Goal: Transaction & Acquisition: Purchase product/service

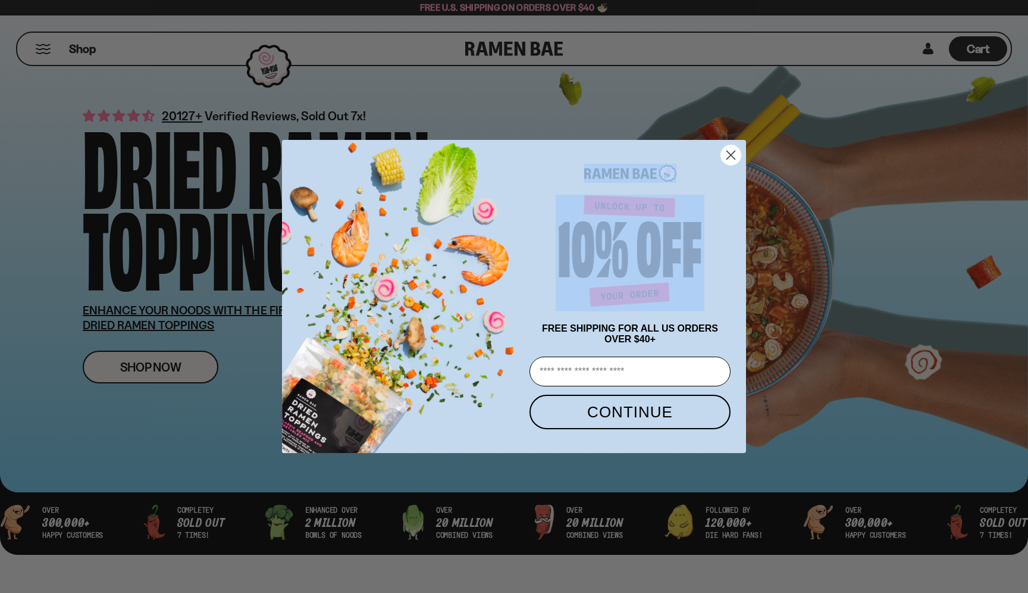
drag, startPoint x: 746, startPoint y: 157, endPoint x: 650, endPoint y: 291, distance: 165.0
click at [651, 291] on form "FREE SHIPPING FOR ALL US ORDERS OVER $40+ Email CONTINUE ******" at bounding box center [514, 297] width 464 height 314
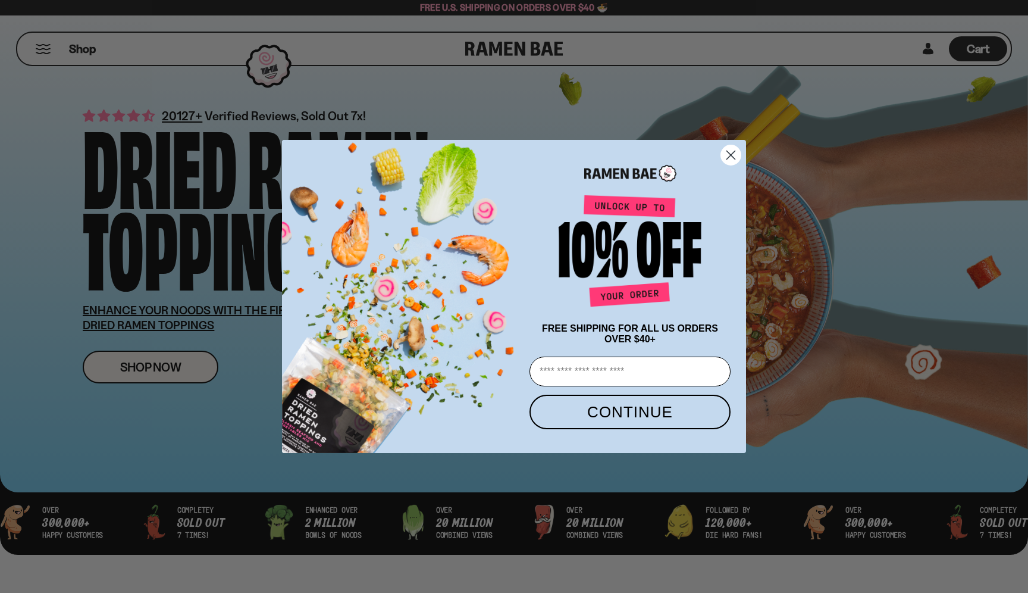
click at [637, 376] on input "Email" at bounding box center [630, 371] width 201 height 30
click at [641, 378] on input "**********" at bounding box center [630, 371] width 201 height 30
type input "**********"
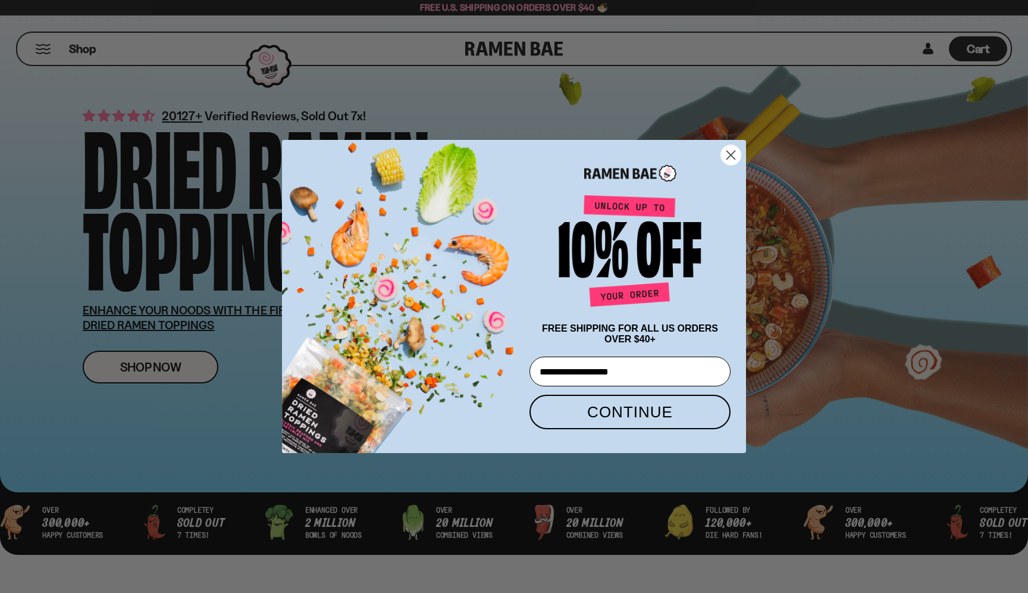
click at [627, 428] on button "CONTINUE" at bounding box center [630, 412] width 201 height 35
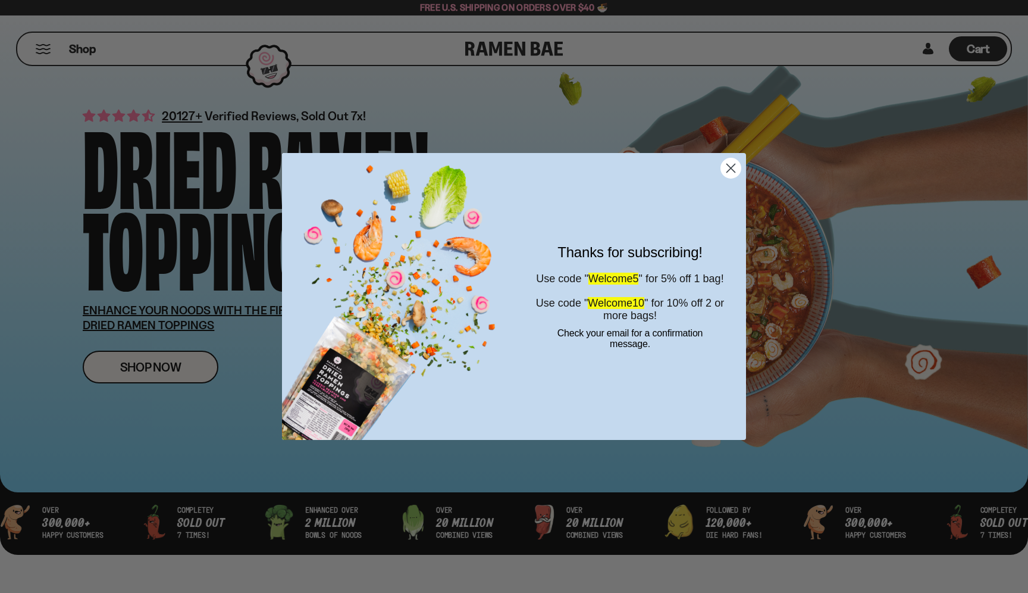
click at [738, 163] on circle "Close dialog" at bounding box center [731, 168] width 20 height 20
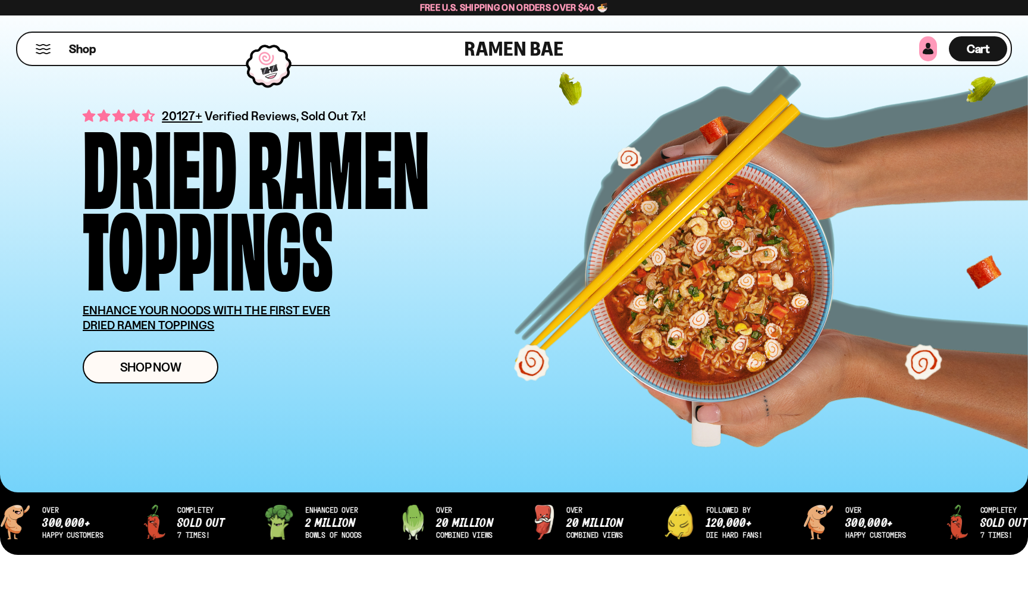
click at [927, 49] on link at bounding box center [928, 48] width 18 height 25
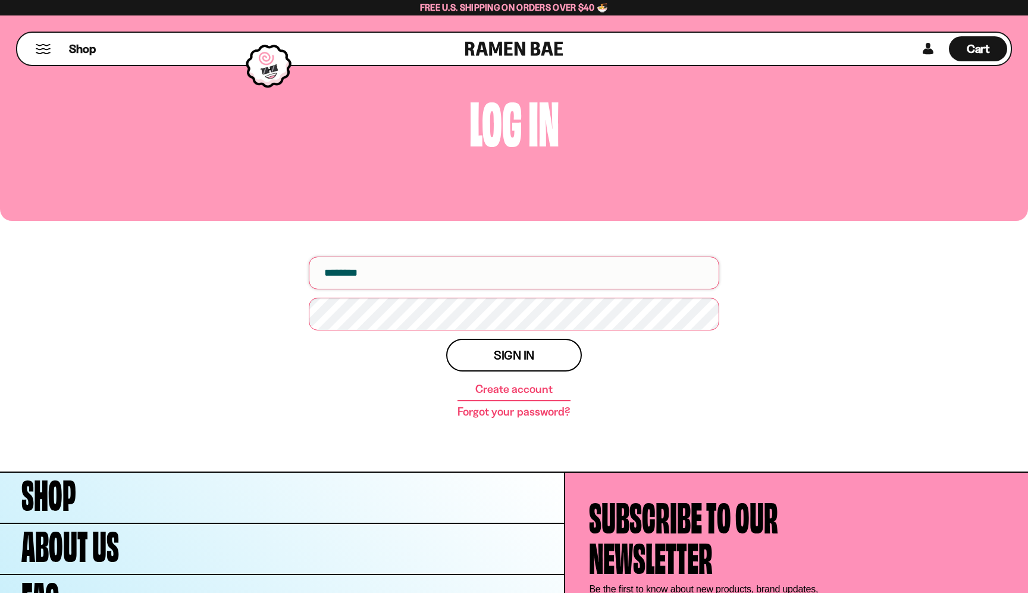
click at [615, 273] on input "email" at bounding box center [514, 272] width 411 height 33
click at [614, 278] on input "email" at bounding box center [514, 272] width 411 height 33
click at [515, 413] on link "Forgot your password?" at bounding box center [514, 412] width 112 height 12
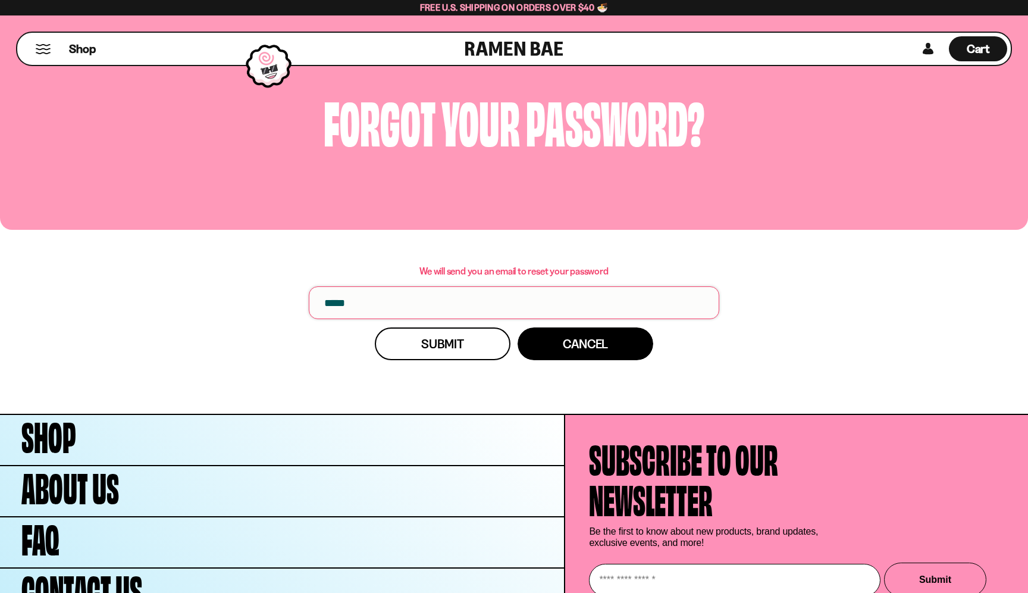
click at [433, 309] on input "email" at bounding box center [514, 302] width 411 height 33
type input "**********"
click at [505, 352] on button "Submit" at bounding box center [443, 343] width 136 height 33
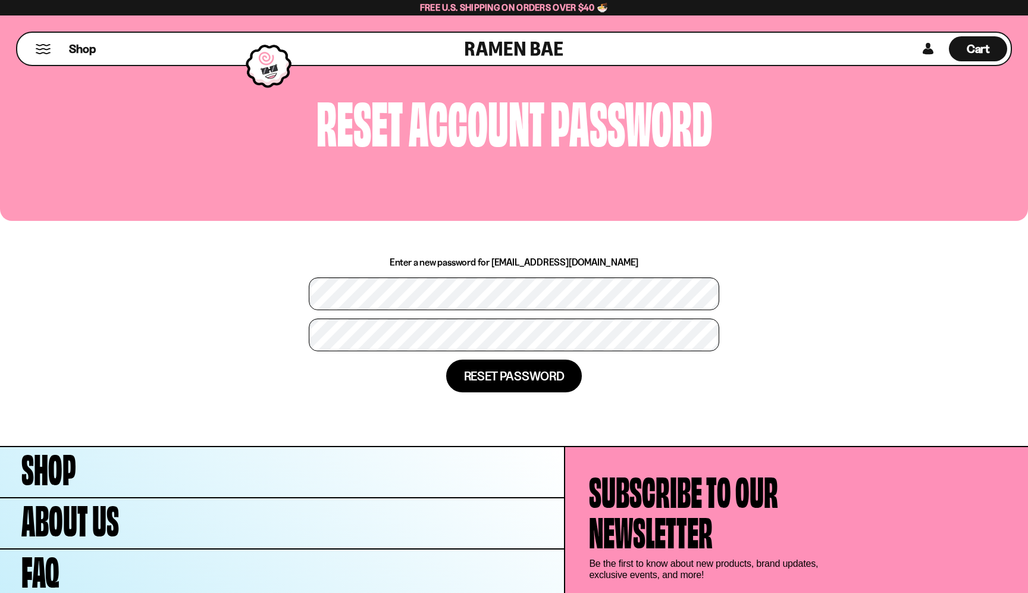
click at [492, 380] on button "Reset password" at bounding box center [514, 375] width 136 height 33
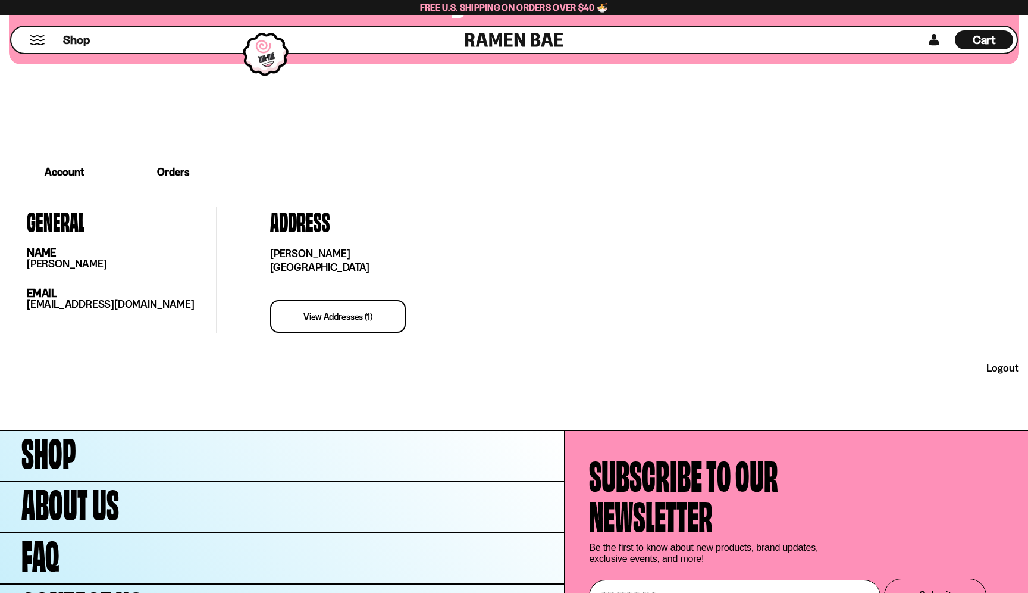
scroll to position [177, 0]
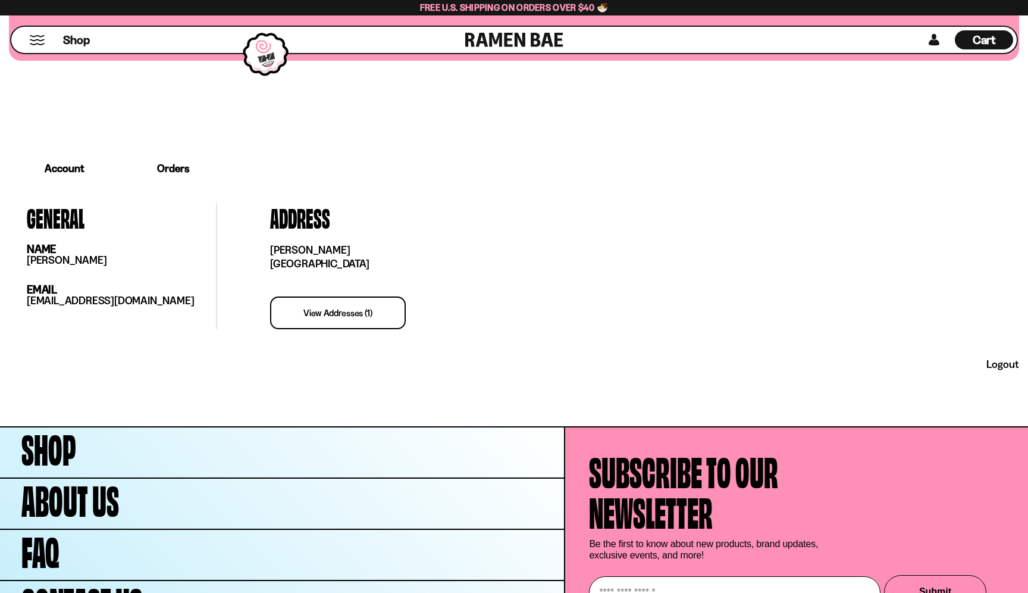
click at [71, 177] on link "Account" at bounding box center [64, 168] width 111 height 35
click at [978, 45] on span "Cart" at bounding box center [984, 40] width 23 height 14
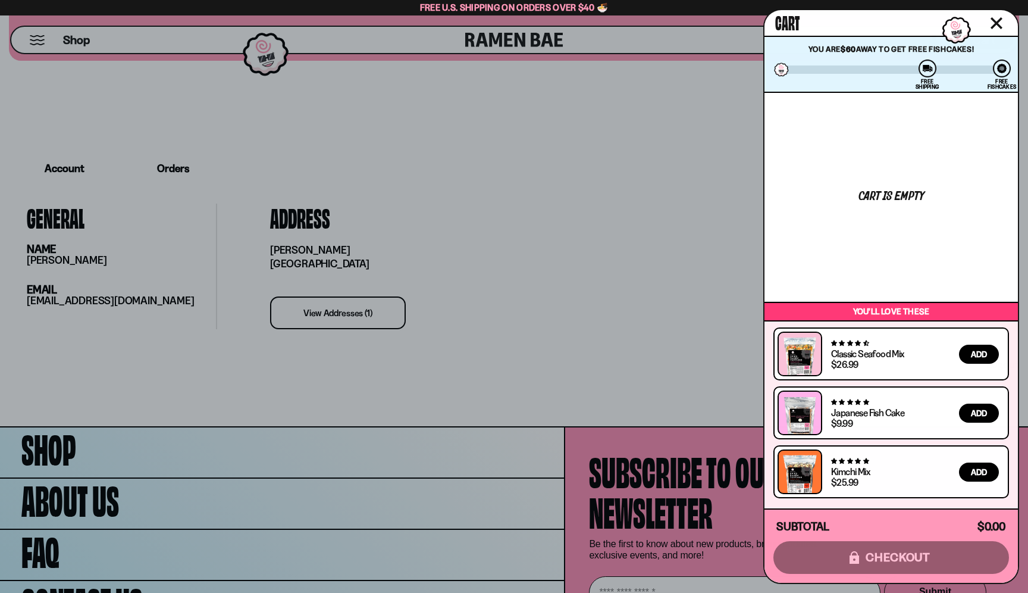
click at [689, 170] on div at bounding box center [514, 296] width 1028 height 593
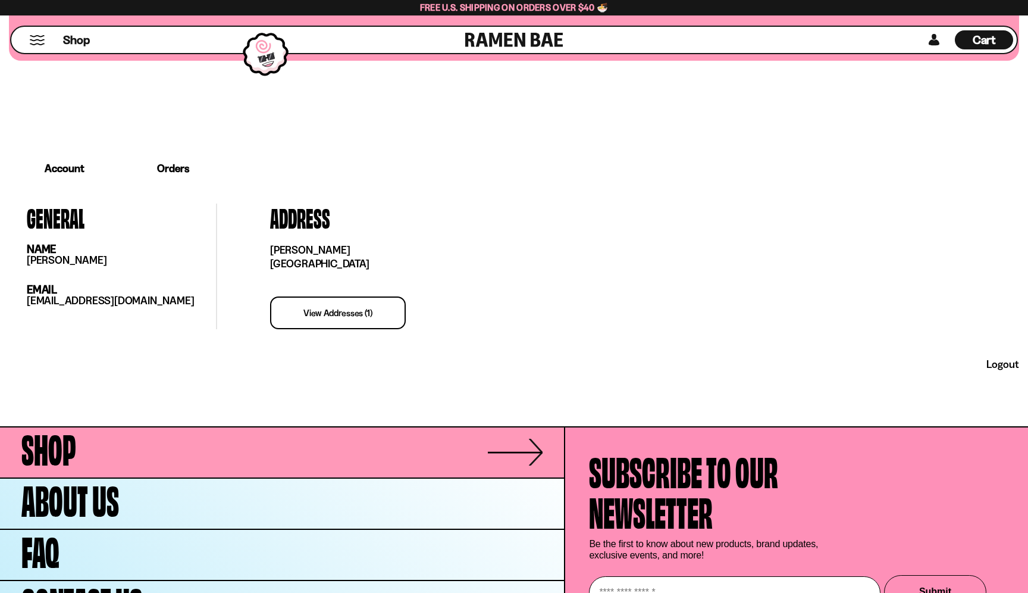
click at [334, 446] on link "Shop" at bounding box center [282, 452] width 564 height 50
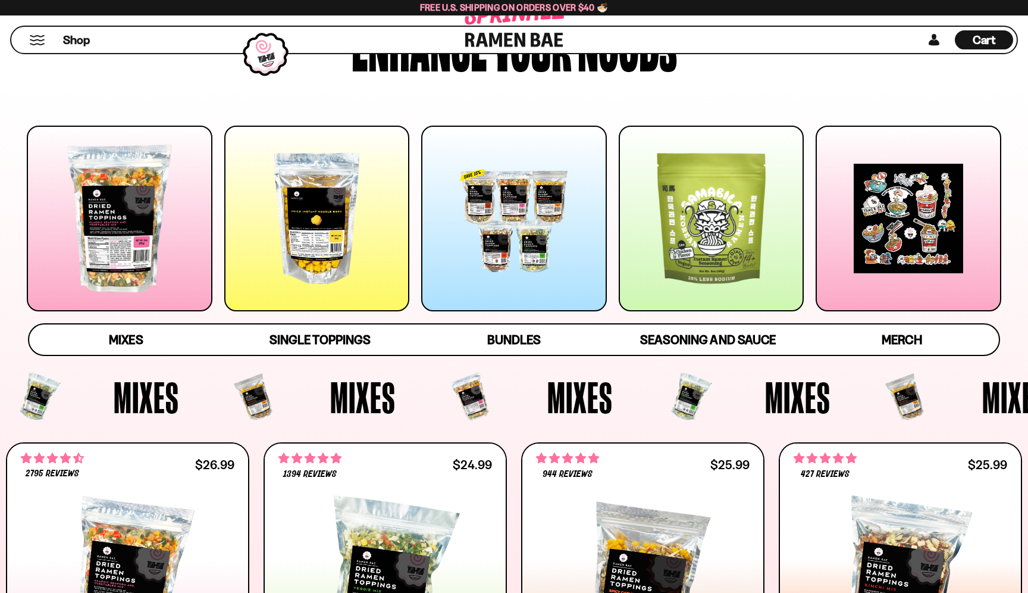
scroll to position [114, 0]
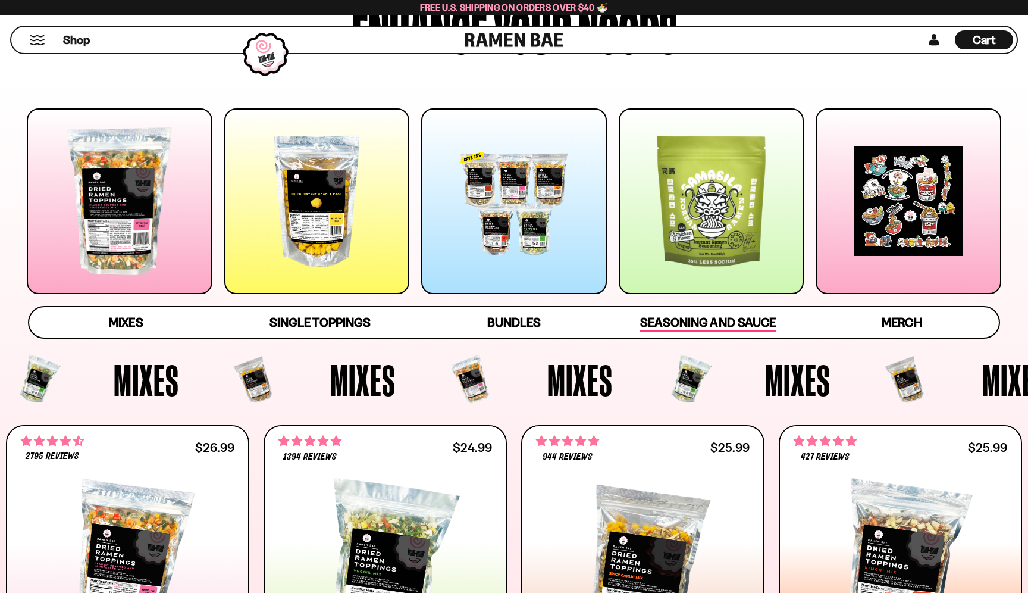
click at [762, 316] on span "Seasoning and Sauce" at bounding box center [707, 323] width 135 height 17
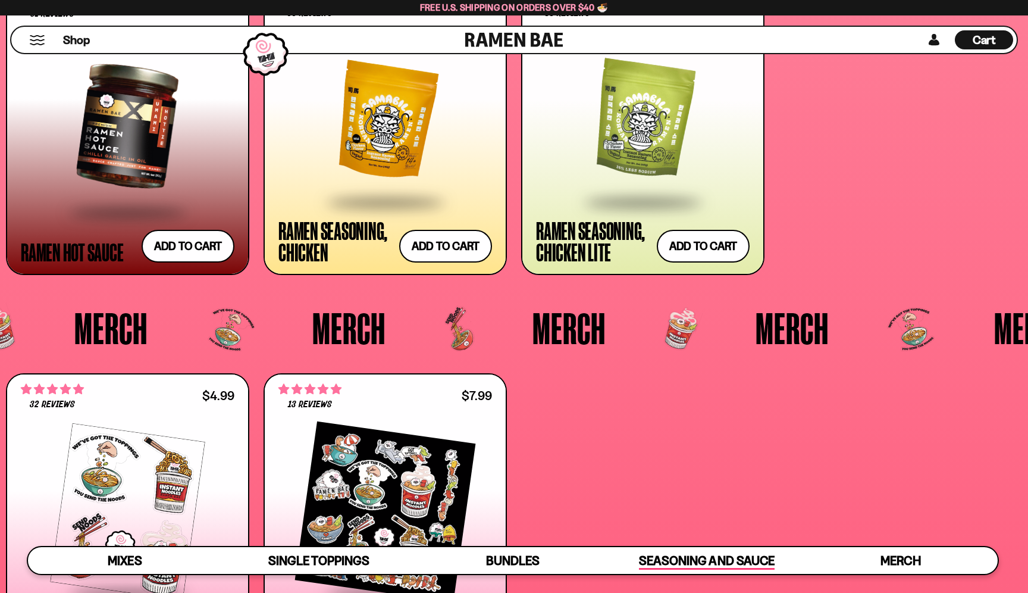
scroll to position [3278, 0]
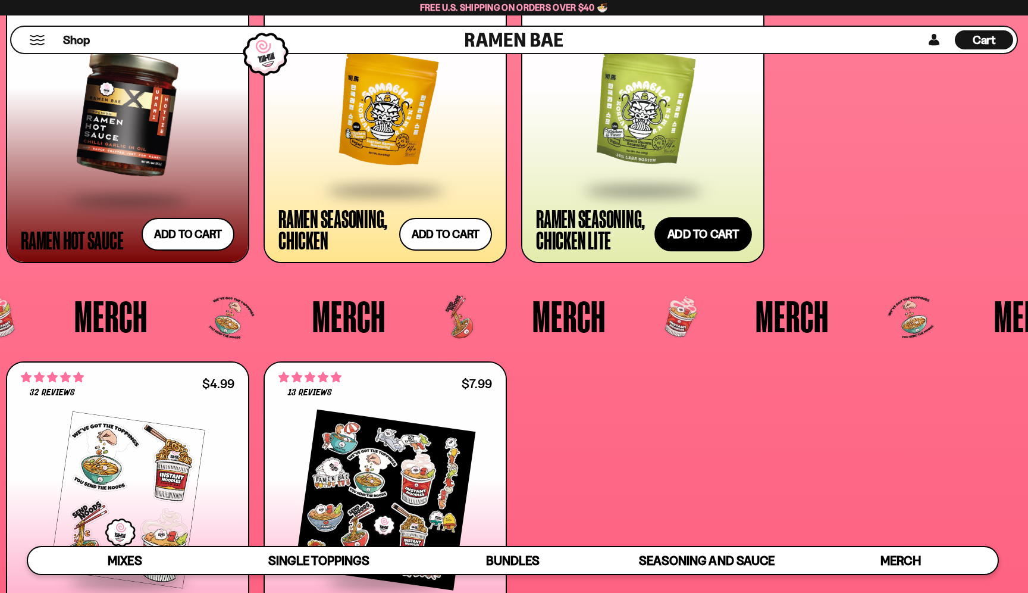
click at [704, 227] on button "Add to cart" at bounding box center [704, 234] width 98 height 35
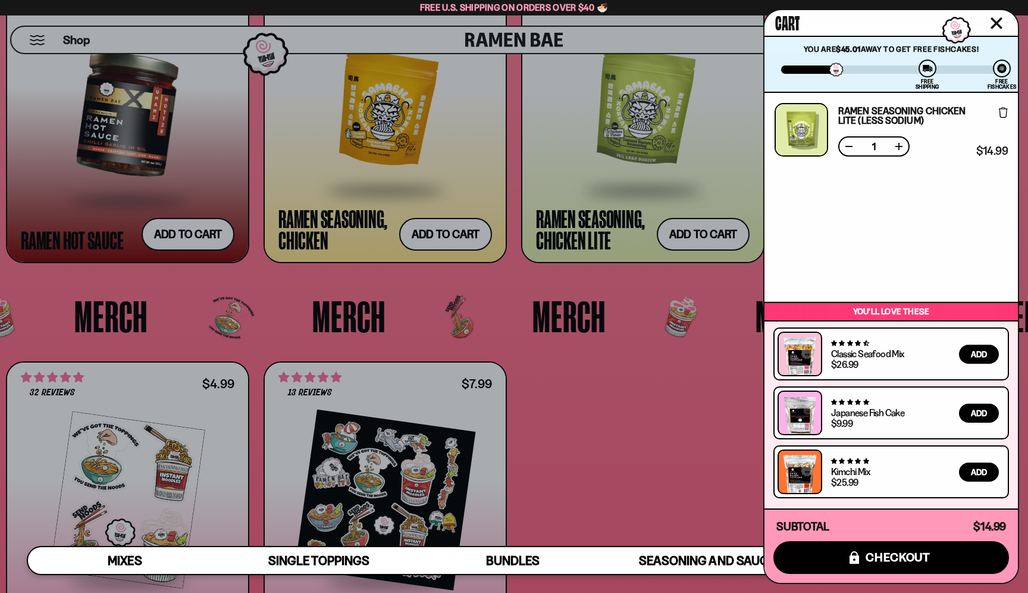
click at [620, 378] on div at bounding box center [514, 296] width 1028 height 593
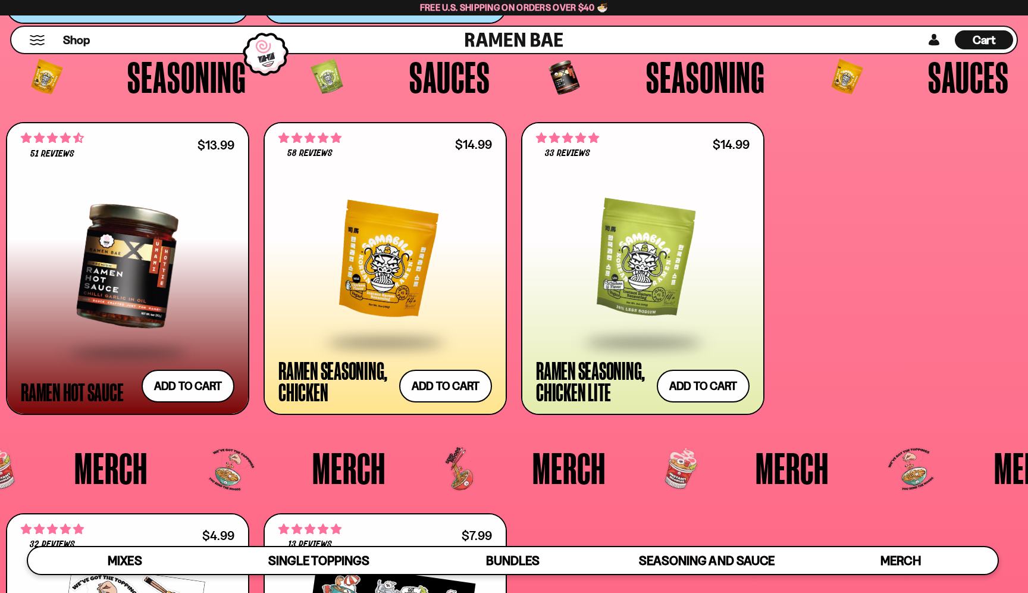
scroll to position [3106, 0]
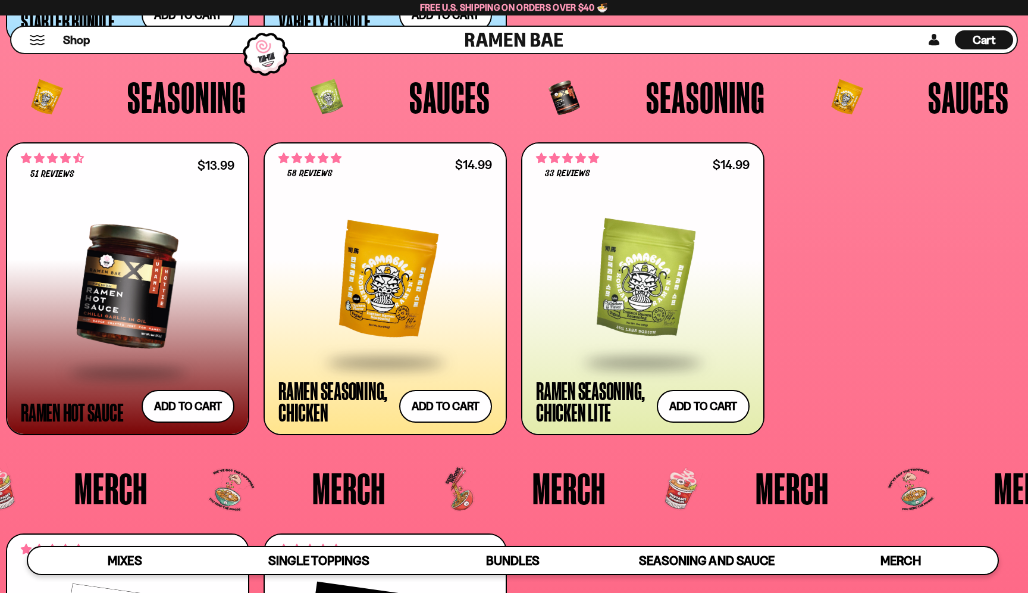
click at [153, 277] on div at bounding box center [128, 286] width 214 height 169
click at [120, 494] on span "Merch" at bounding box center [110, 488] width 73 height 44
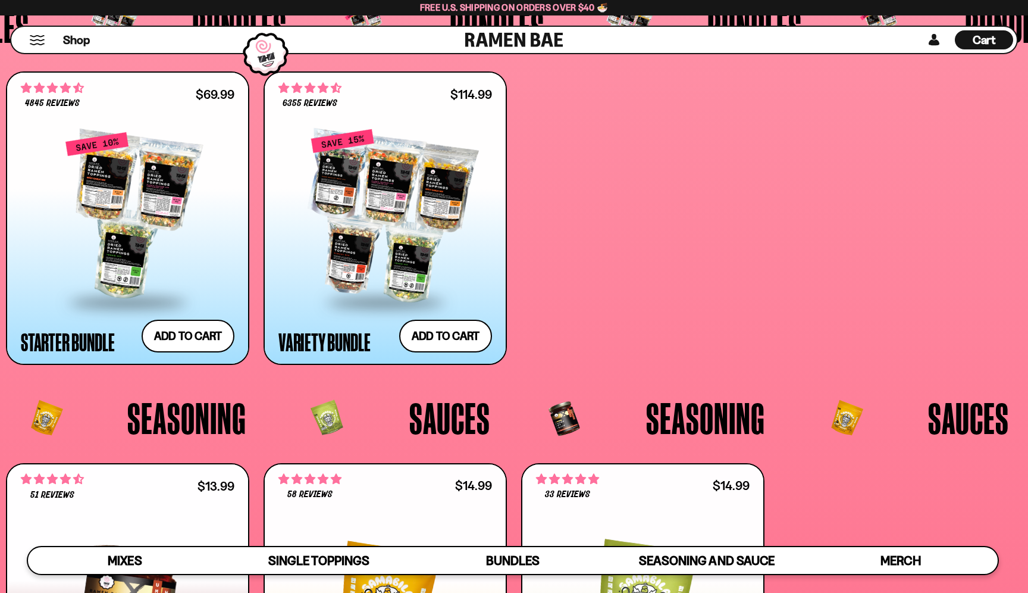
scroll to position [2776, 0]
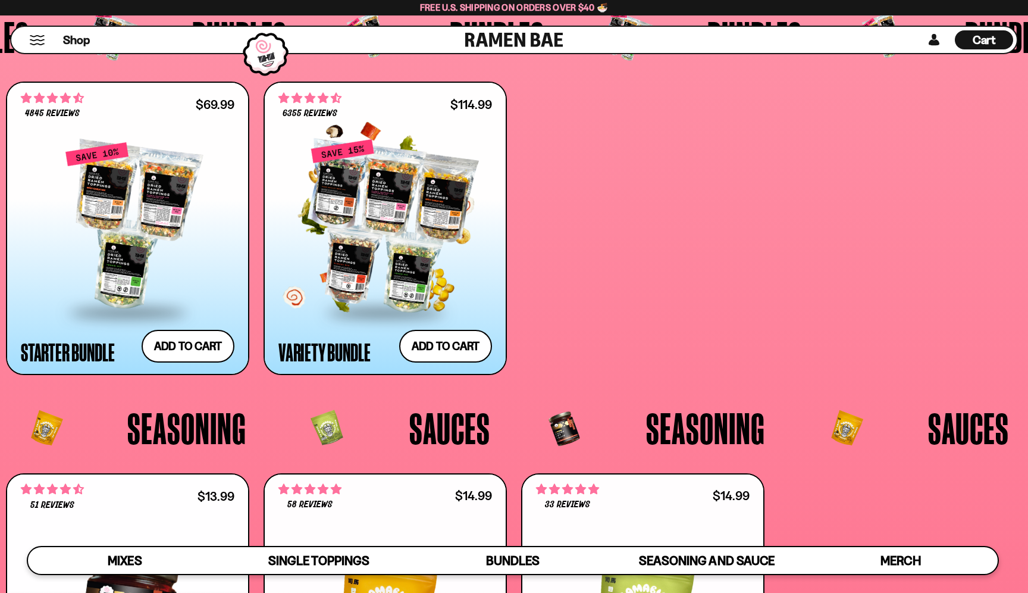
click at [430, 256] on div at bounding box center [386, 226] width 214 height 169
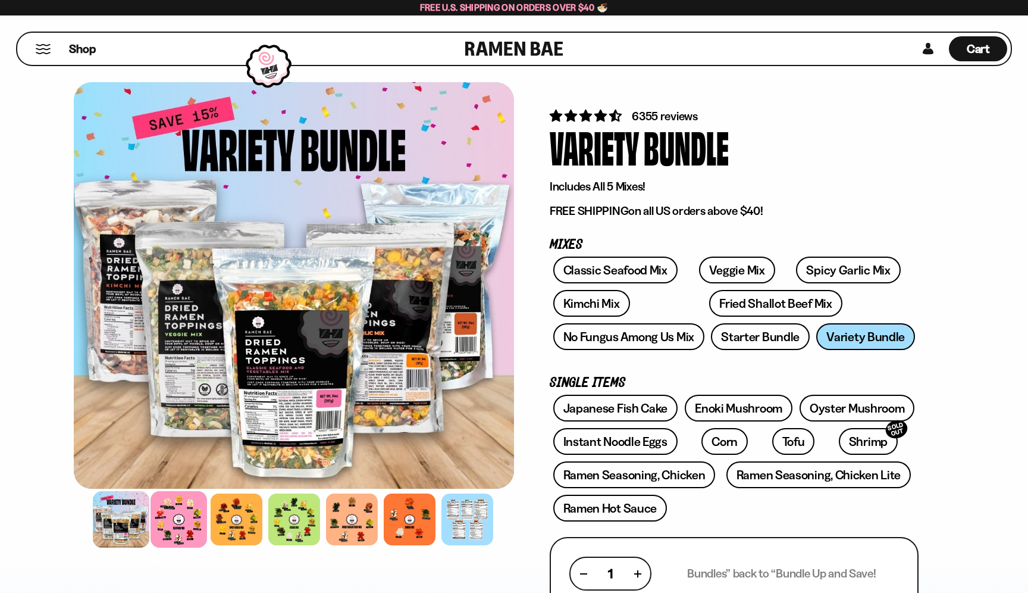
click at [161, 525] on div at bounding box center [179, 519] width 57 height 57
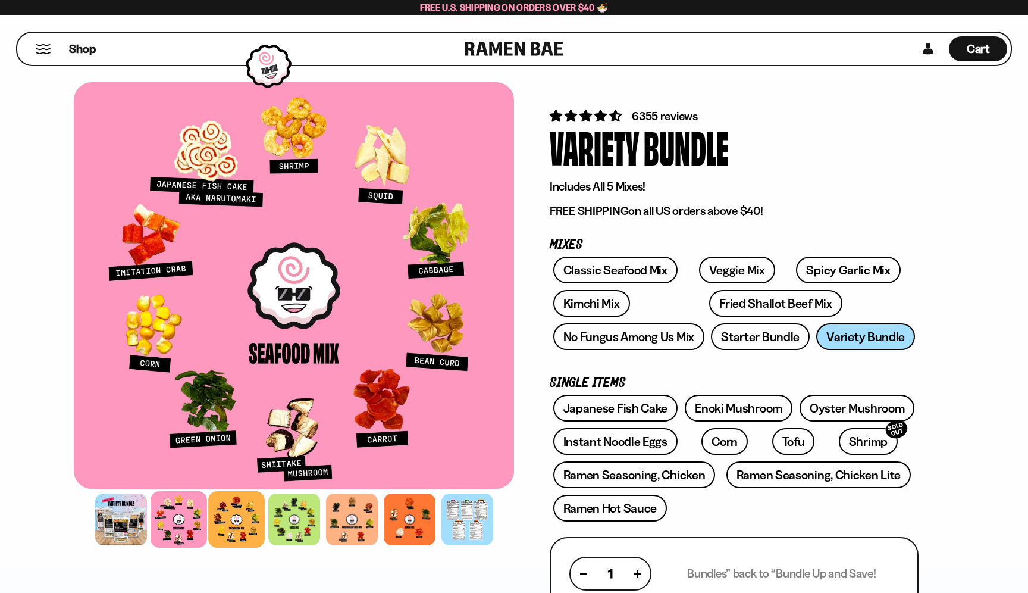
click at [237, 519] on div at bounding box center [236, 519] width 57 height 57
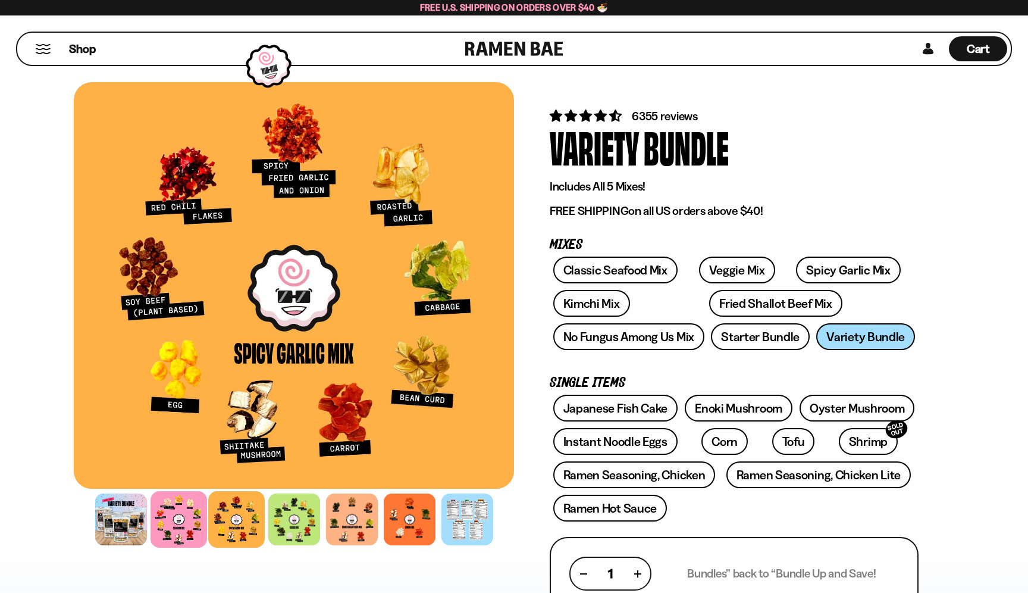
click at [188, 515] on div at bounding box center [179, 519] width 57 height 57
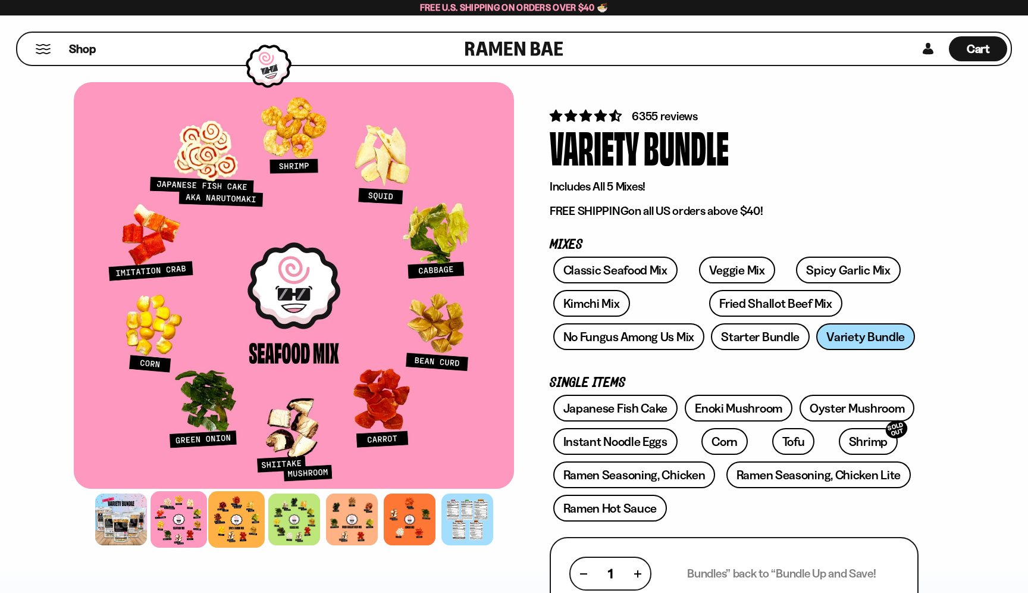
click at [215, 517] on div at bounding box center [236, 519] width 57 height 57
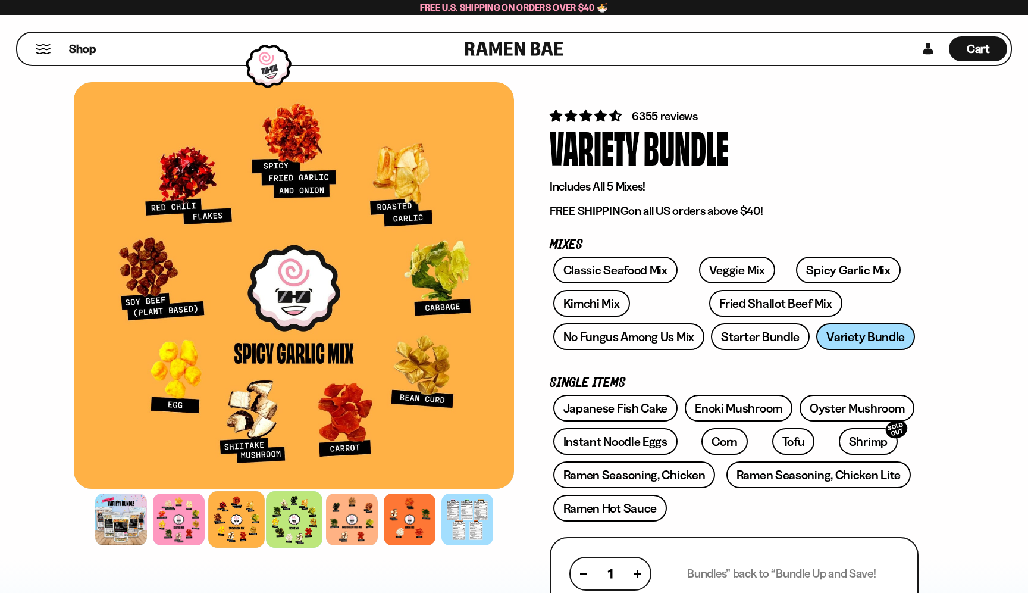
click at [272, 524] on div at bounding box center [294, 519] width 57 height 57
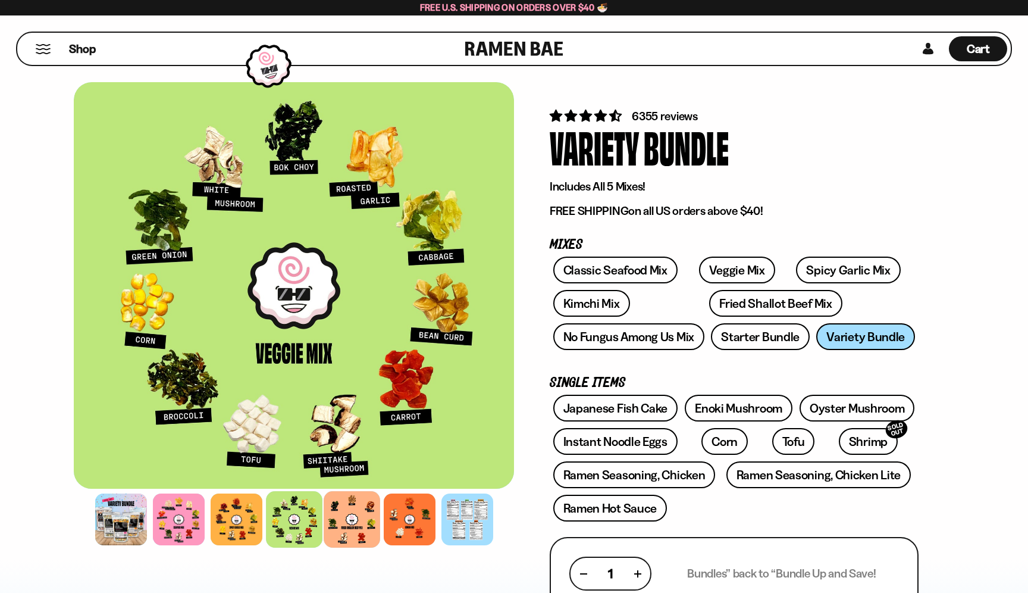
click at [339, 512] on div at bounding box center [352, 519] width 57 height 57
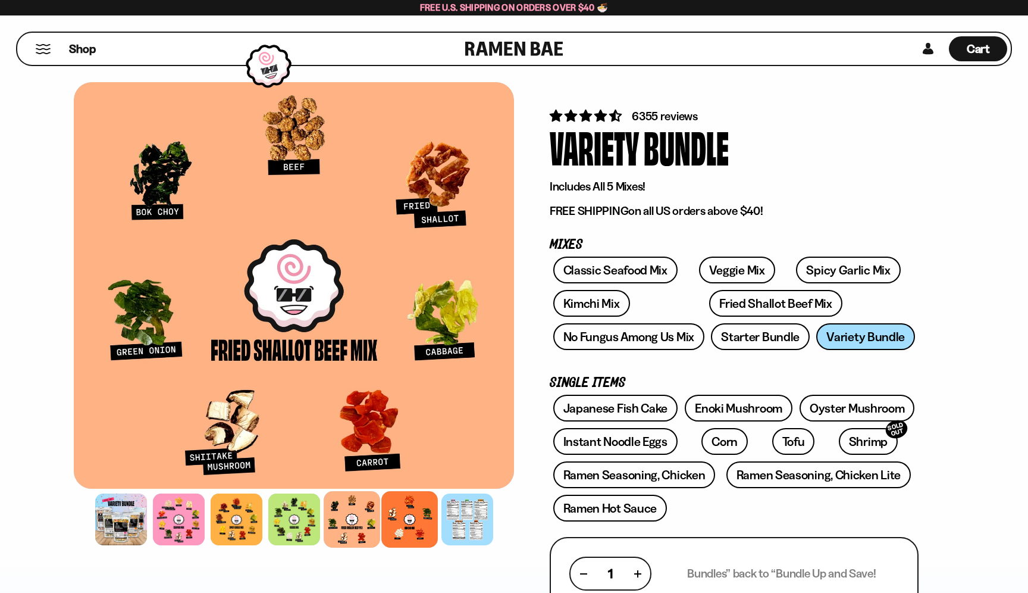
click at [411, 508] on div at bounding box center [409, 519] width 57 height 57
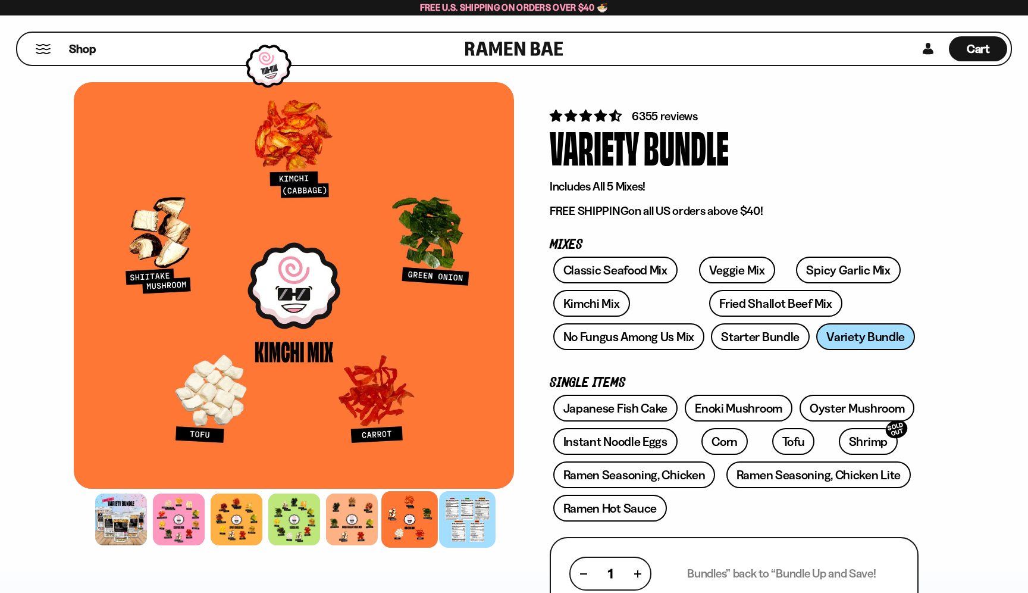
click at [455, 509] on div at bounding box center [467, 519] width 57 height 57
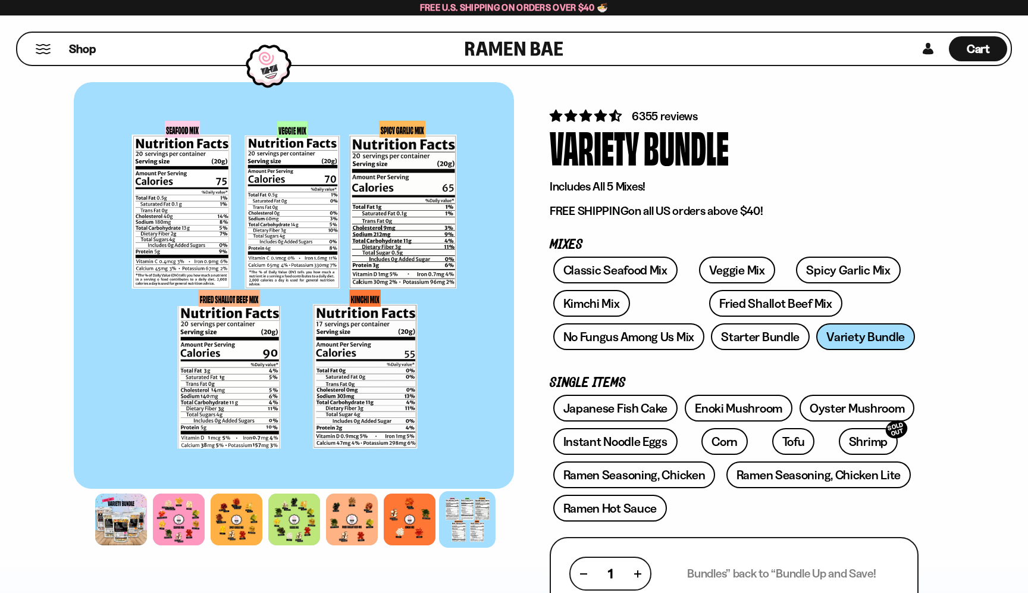
click at [45, 50] on button "Mobile Menu Trigger" at bounding box center [43, 49] width 16 height 10
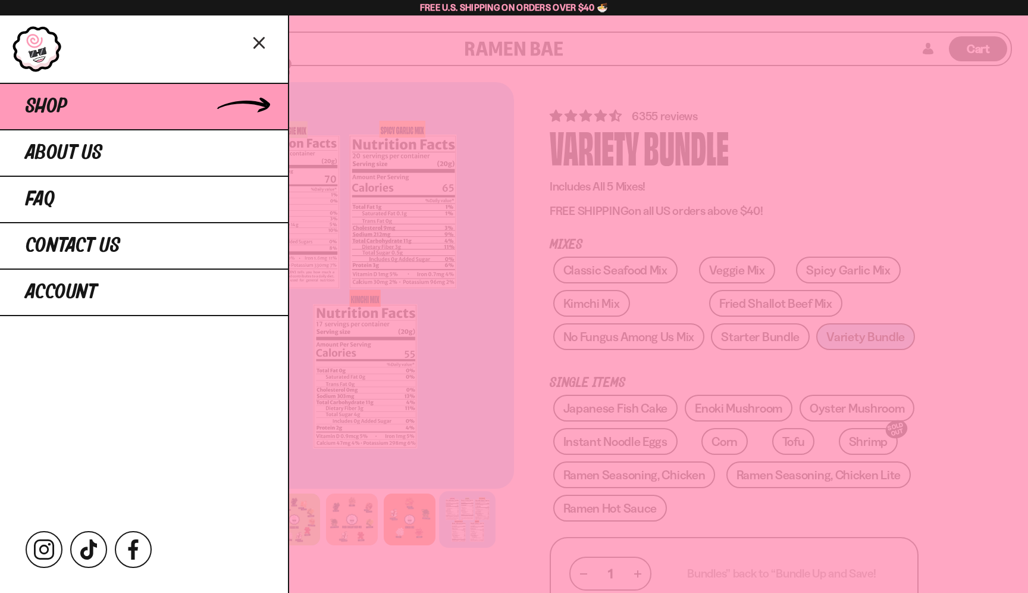
click at [55, 103] on span "Shop" at bounding box center [47, 106] width 42 height 21
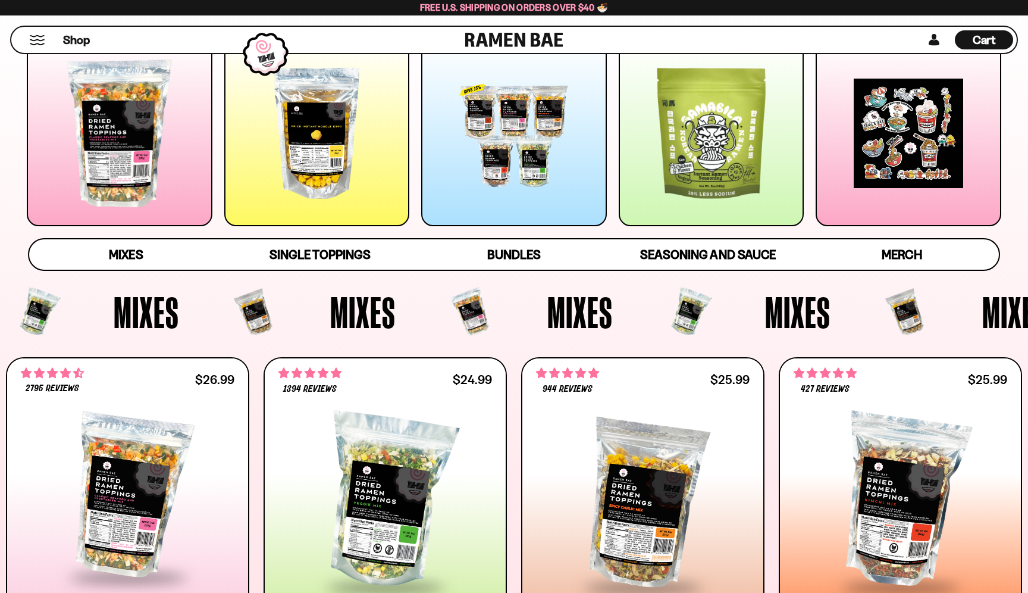
scroll to position [183, 0]
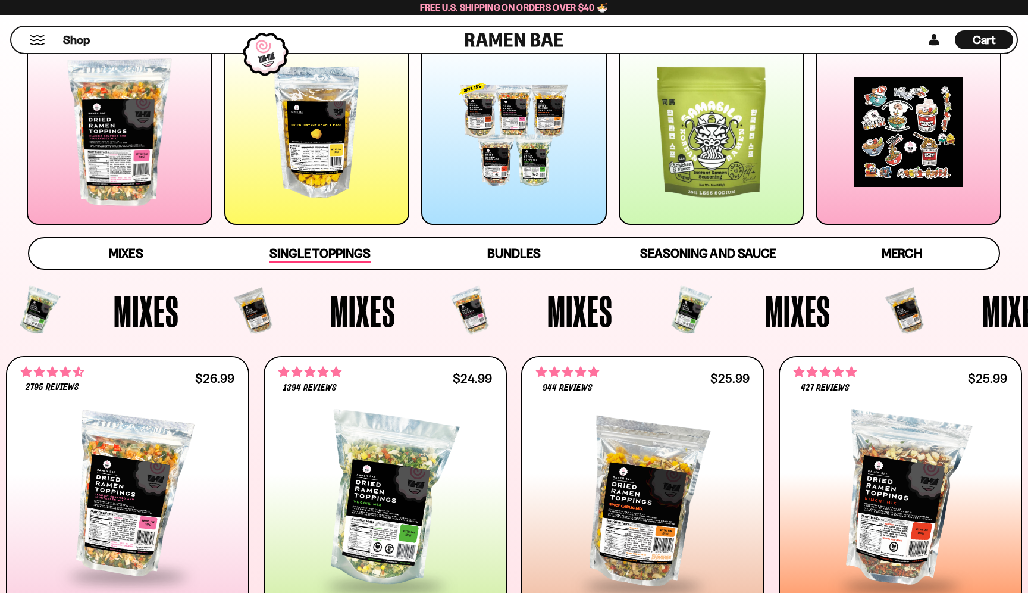
click at [328, 245] on div "Single Toppings" at bounding box center [320, 253] width 101 height 18
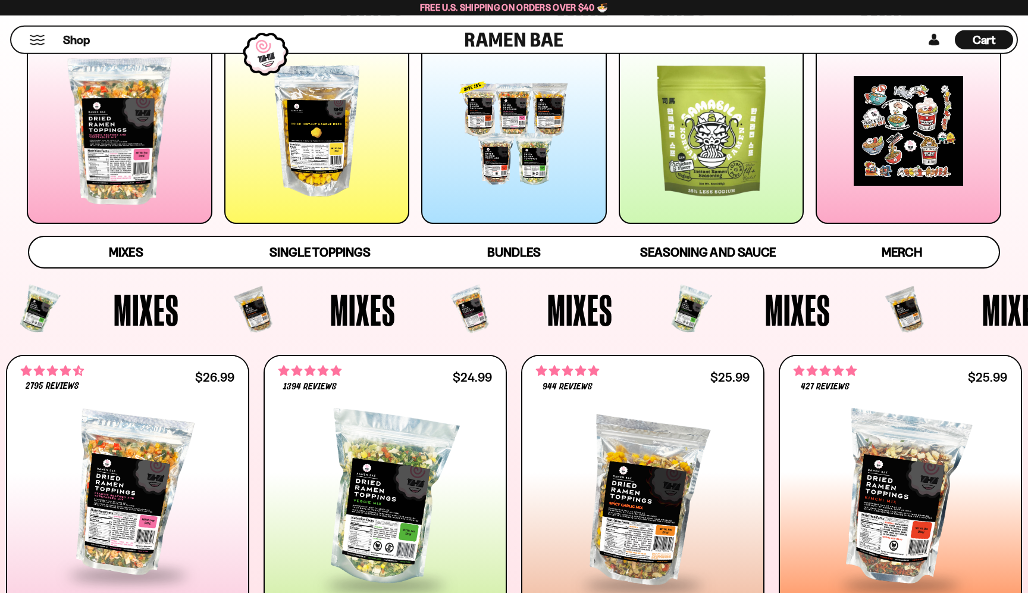
scroll to position [0, 0]
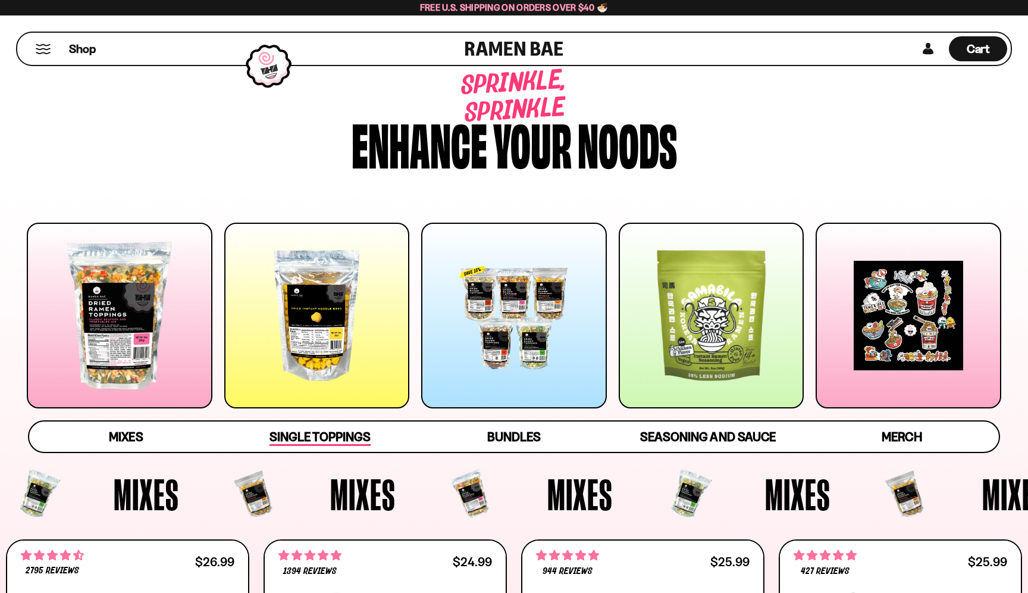
click at [313, 437] on span "Single Toppings" at bounding box center [320, 437] width 101 height 17
click at [35, 50] on div "Shop" at bounding box center [243, 49] width 445 height 32
click at [43, 49] on button "Mobile Menu Trigger" at bounding box center [43, 49] width 16 height 10
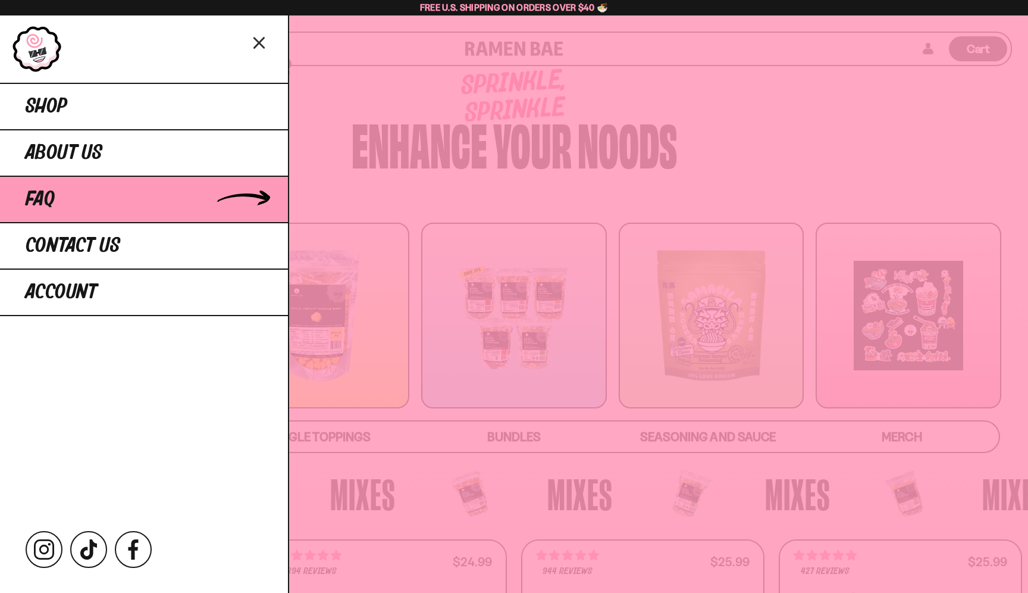
click at [87, 212] on link "FAQ" at bounding box center [144, 199] width 288 height 46
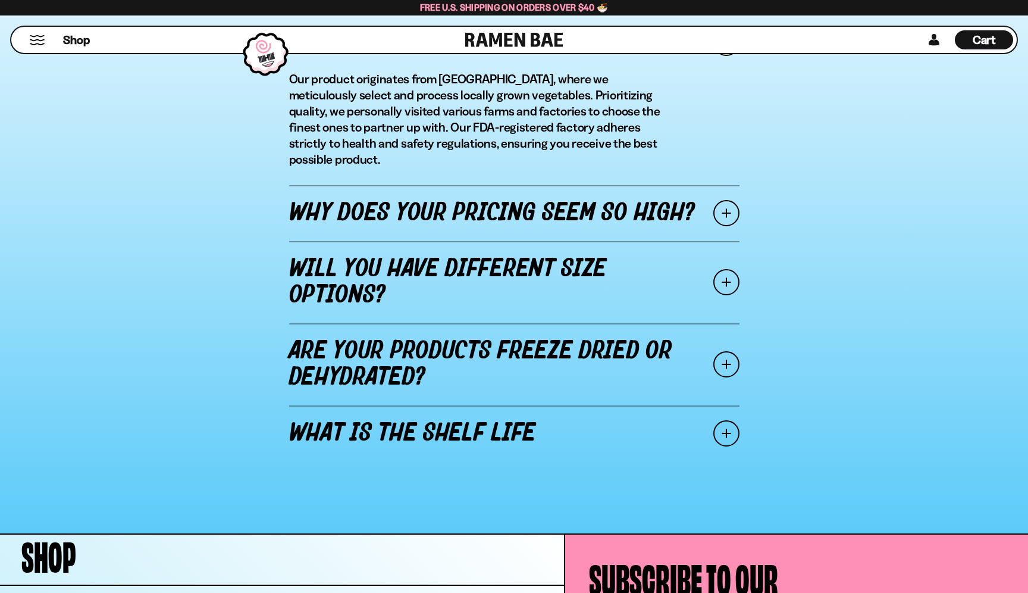
scroll to position [1430, 0]
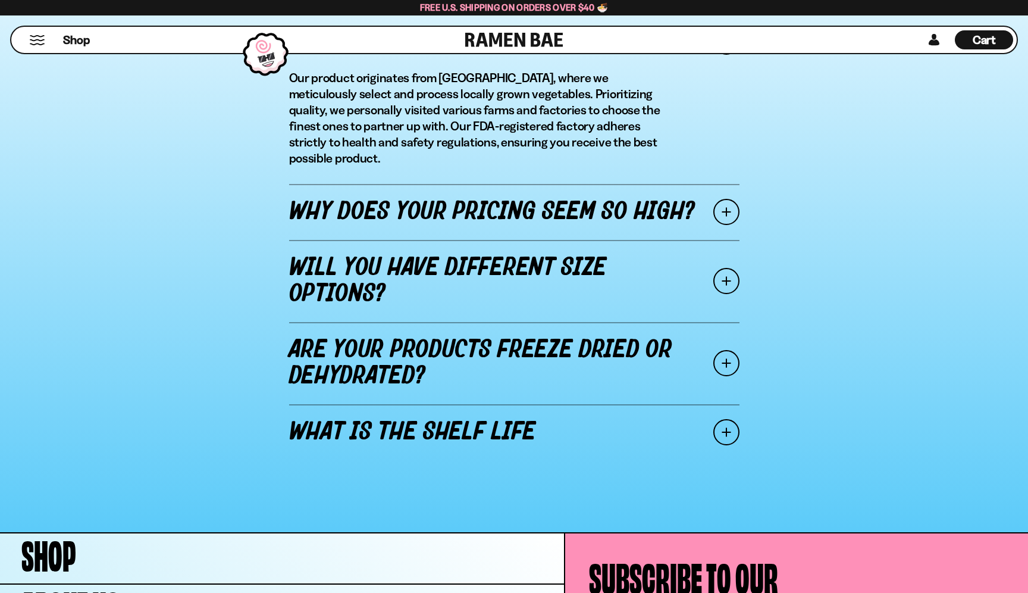
click at [686, 202] on link "Why does your pricing seem so high?" at bounding box center [514, 212] width 450 height 56
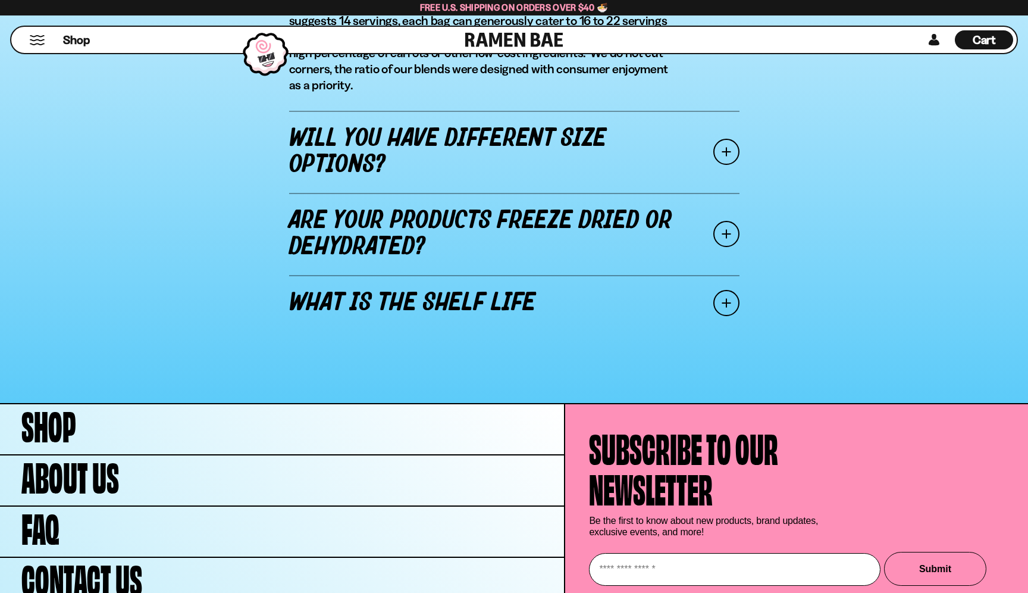
click at [686, 202] on link "Are your products freeze dried or dehydrated?" at bounding box center [514, 234] width 450 height 82
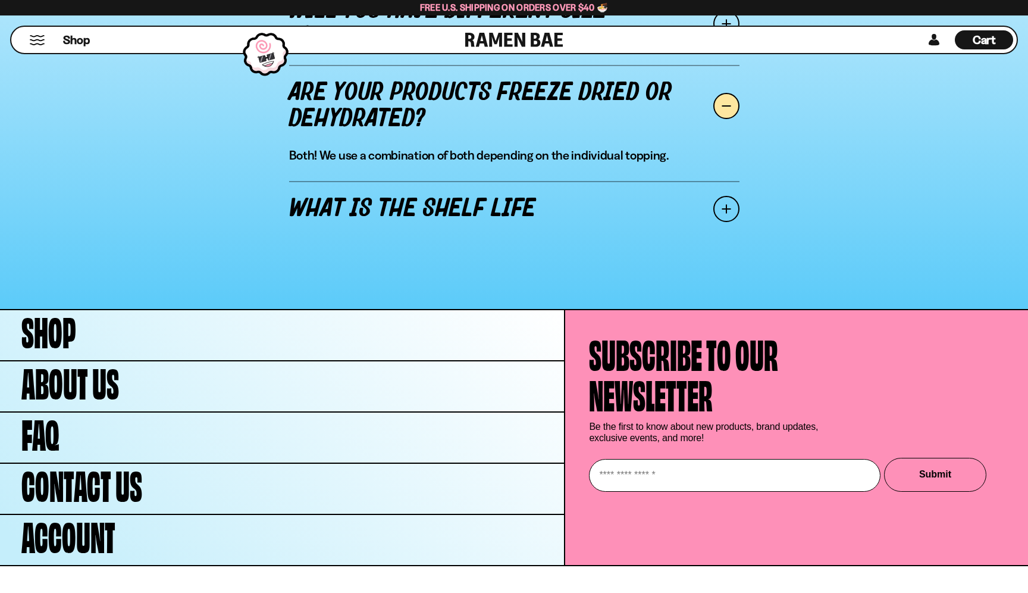
scroll to position [1559, 0]
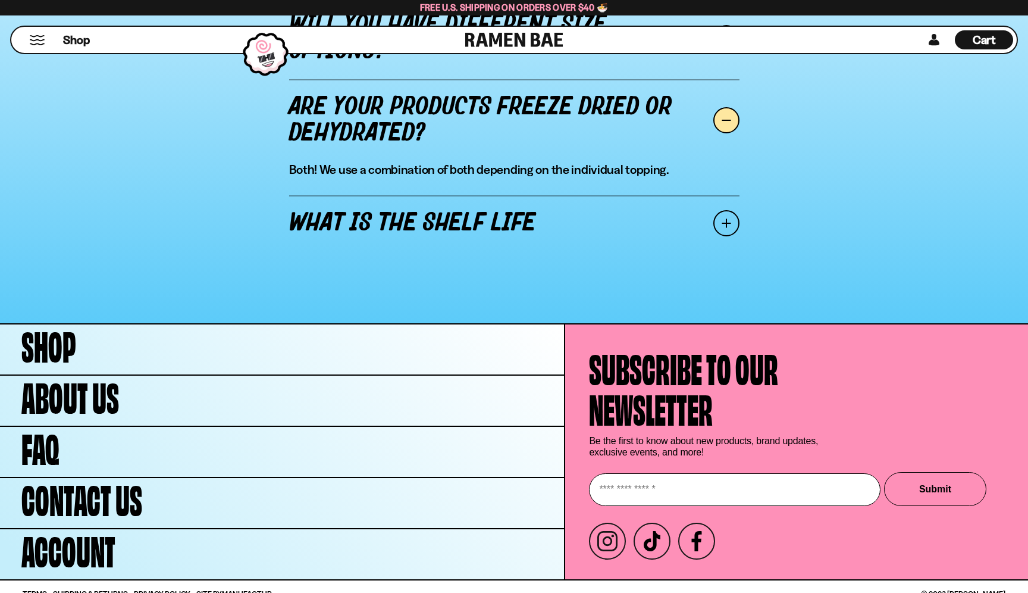
click at [673, 226] on link "What is the shelf life" at bounding box center [514, 223] width 450 height 56
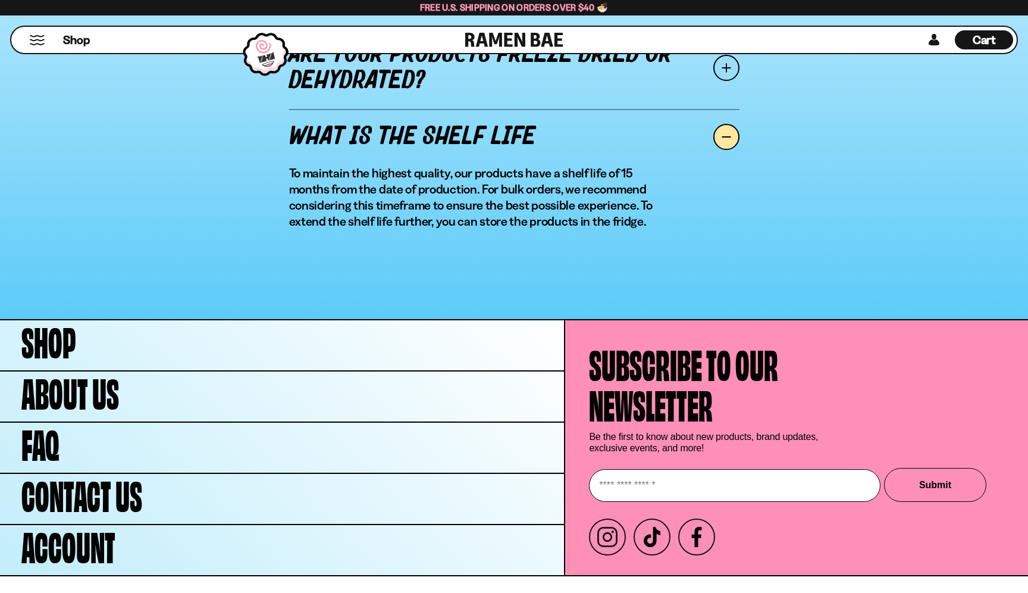
scroll to position [1621, 0]
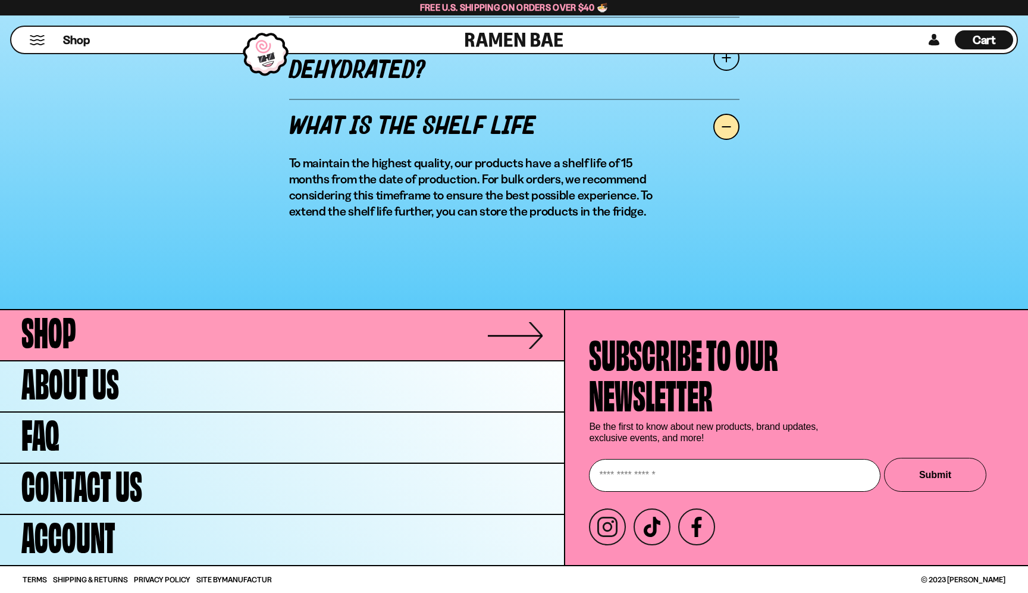
click at [276, 340] on link "Shop" at bounding box center [282, 335] width 564 height 50
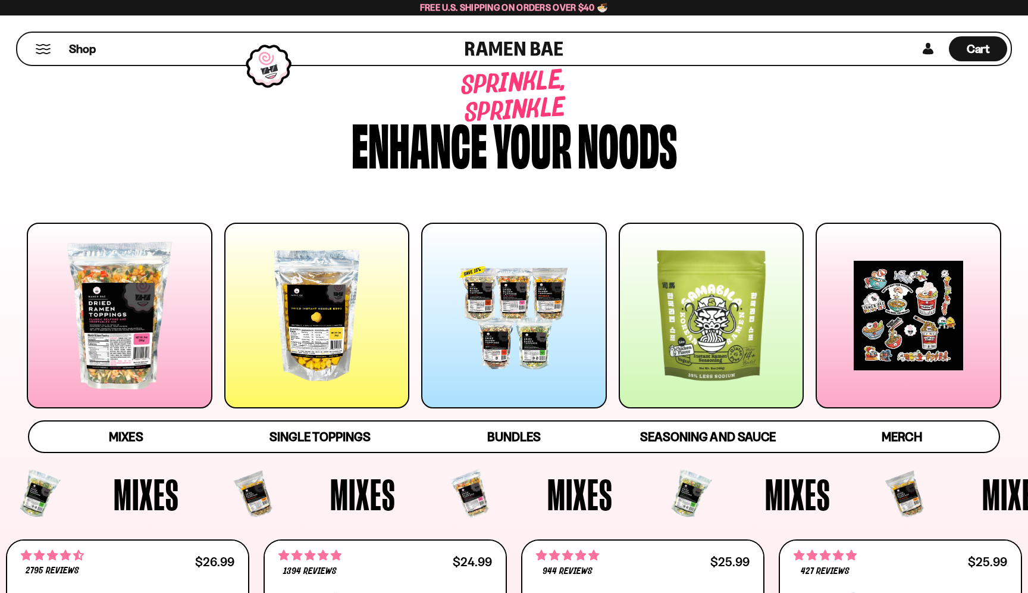
click at [528, 302] on div at bounding box center [514, 316] width 186 height 186
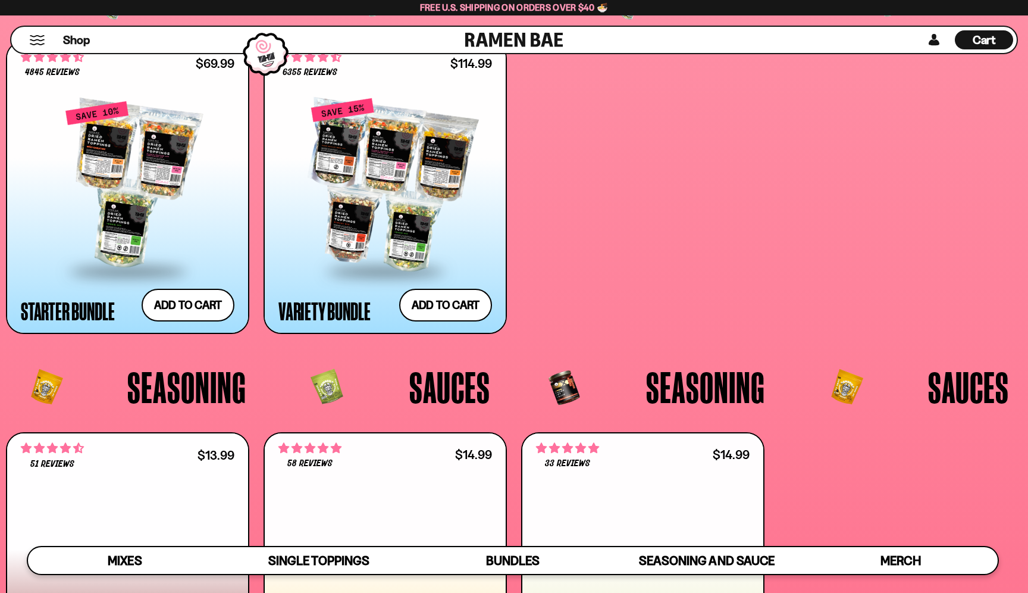
scroll to position [2845, 0]
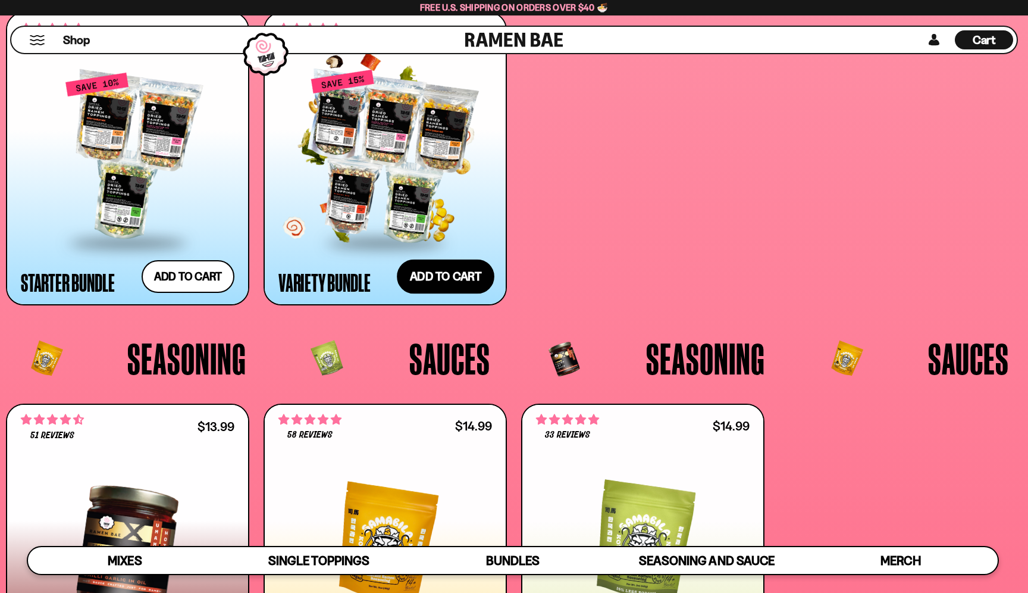
click at [437, 276] on button "Add to cart" at bounding box center [446, 276] width 98 height 35
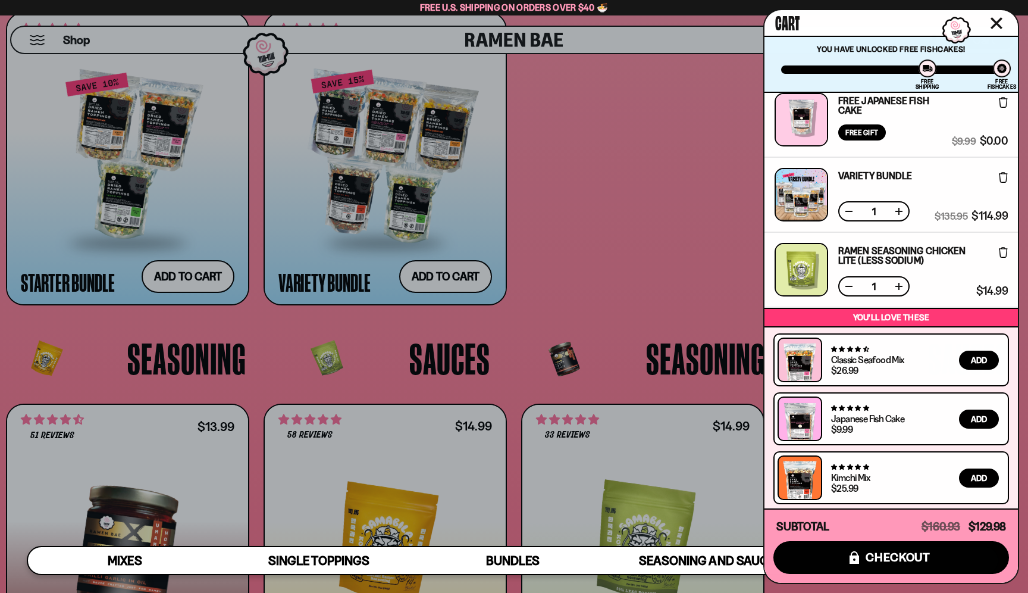
scroll to position [16, 0]
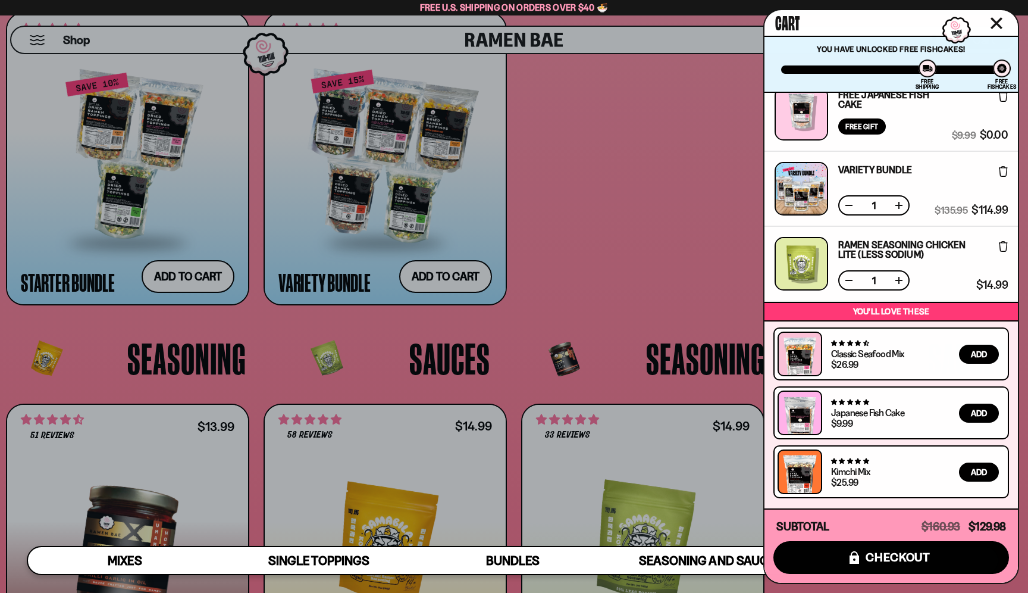
click at [623, 317] on div at bounding box center [514, 296] width 1028 height 593
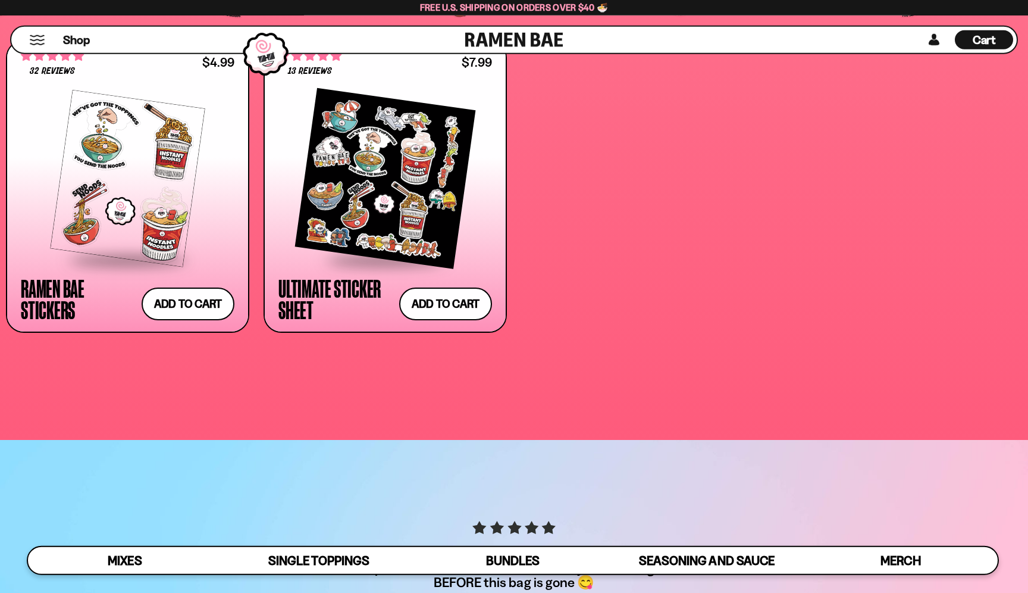
scroll to position [3591, 0]
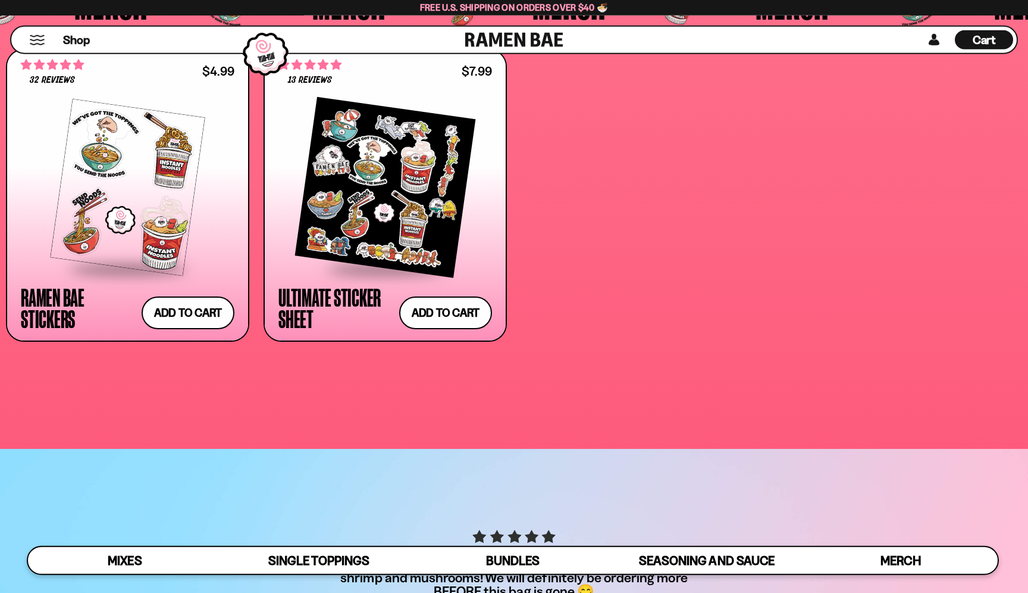
click at [358, 206] on div at bounding box center [386, 187] width 214 height 160
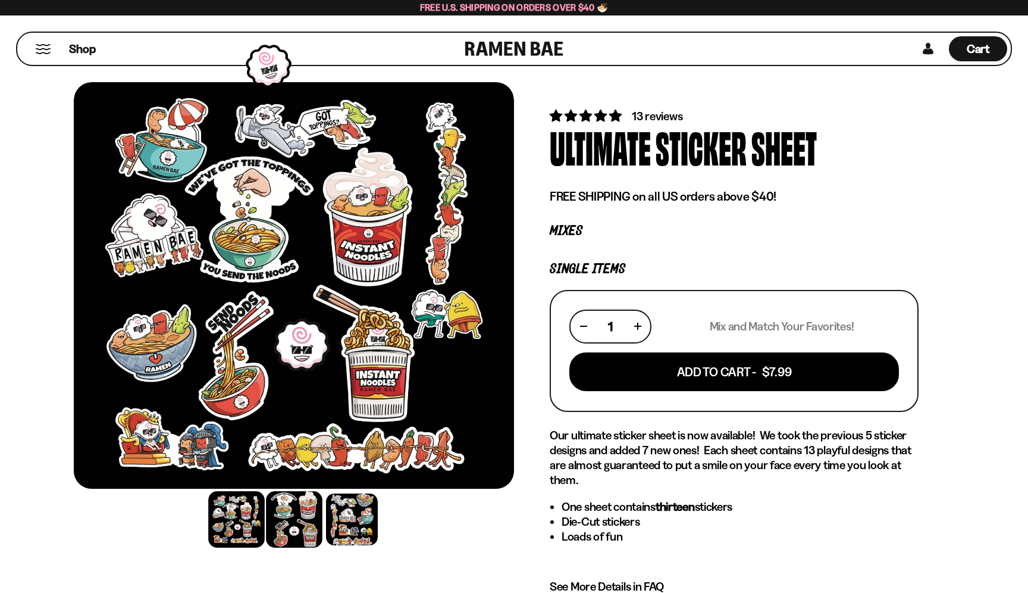
click at [315, 527] on div at bounding box center [294, 519] width 57 height 57
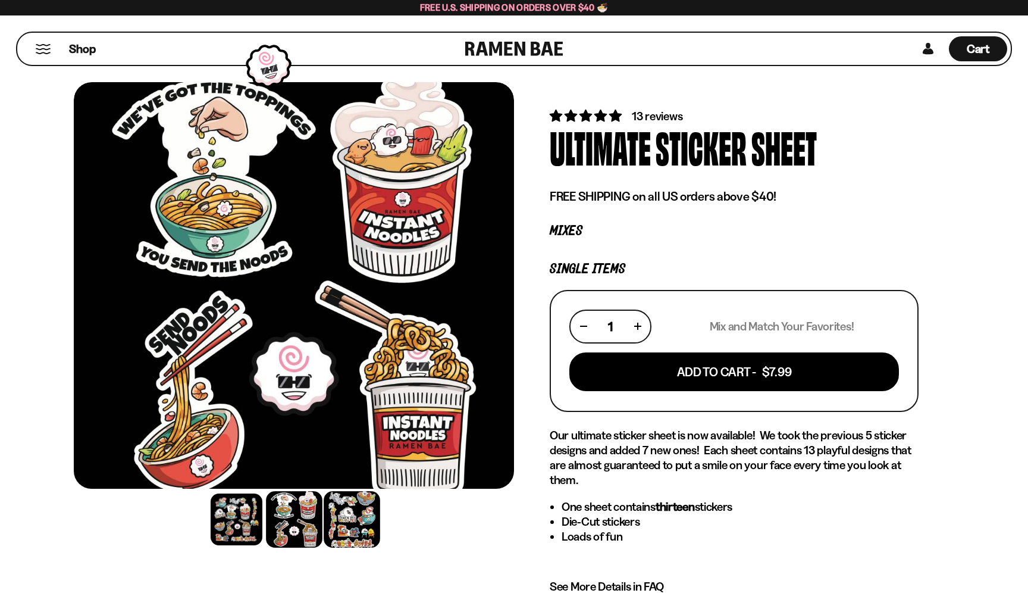
click at [346, 525] on div at bounding box center [352, 519] width 57 height 57
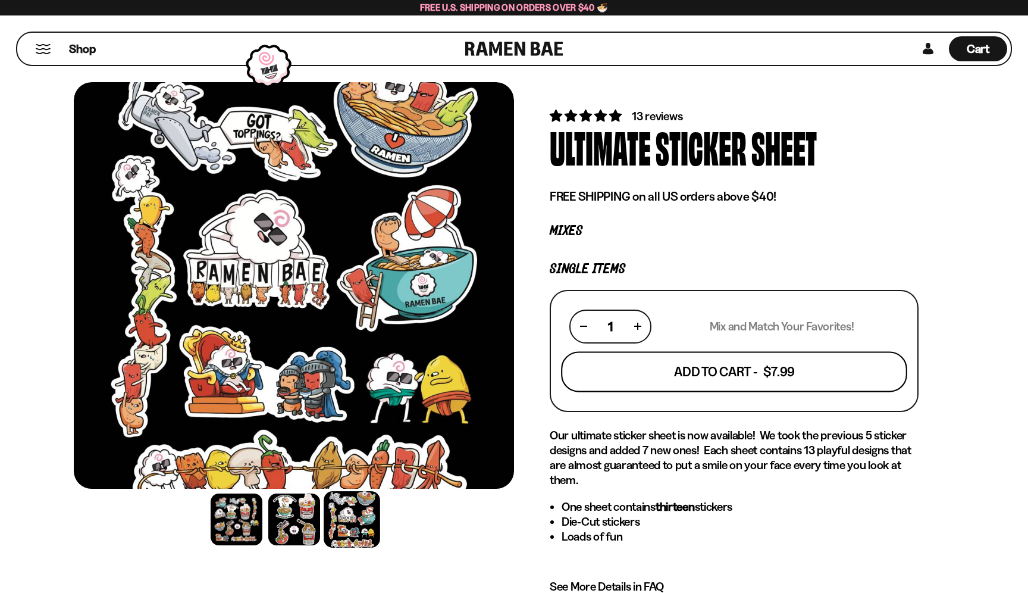
click at [653, 377] on button "Add To Cart - $7.99" at bounding box center [734, 371] width 346 height 40
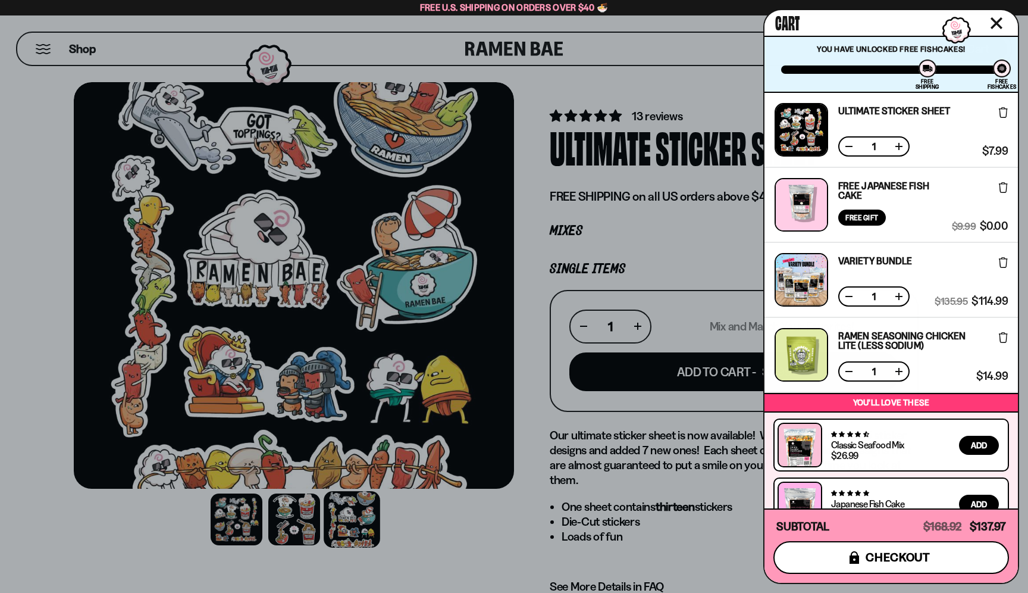
click at [831, 553] on button "icons8-lock checkout" at bounding box center [892, 557] width 236 height 33
